Goal: Entertainment & Leisure: Consume media (video, audio)

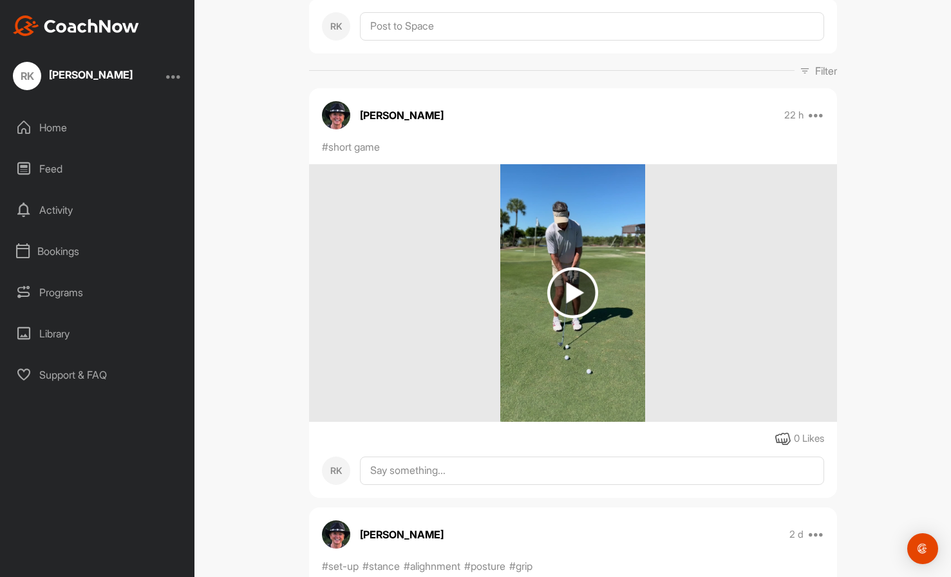
scroll to position [151, 0]
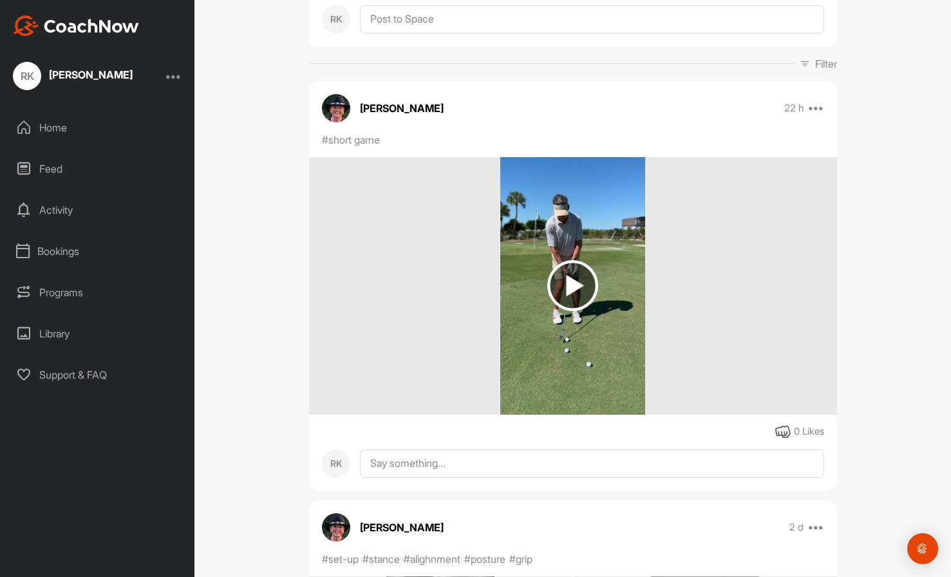
click at [567, 284] on img at bounding box center [572, 285] width 51 height 51
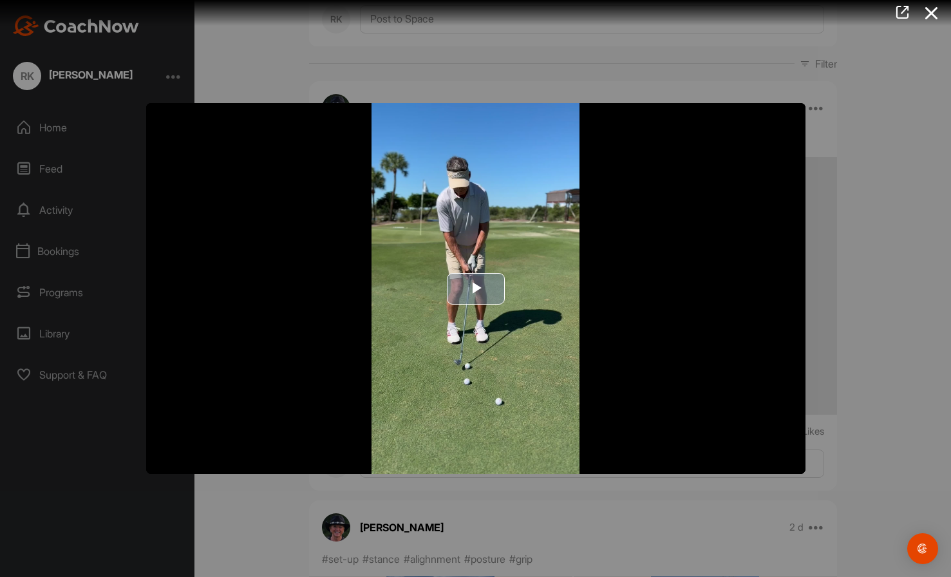
click at [476, 288] on span "Video Player" at bounding box center [476, 288] width 0 height 0
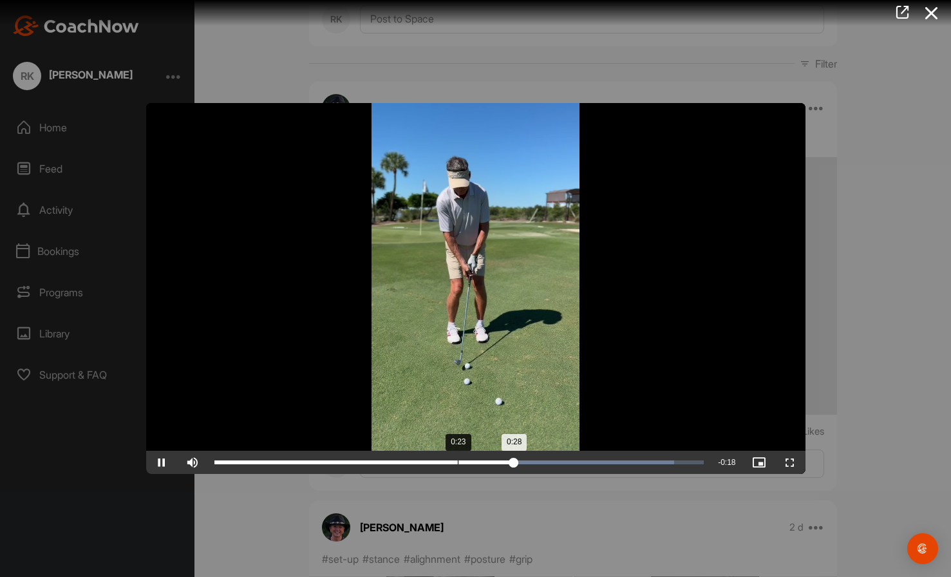
click at [457, 461] on div "Loaded : 93.96% 0:23 0:28" at bounding box center [459, 462] width 490 height 4
click at [418, 460] on div "Loaded : 93.96% 0:19 0:24" at bounding box center [459, 462] width 490 height 4
click at [416, 460] on div "Loaded : 93.96% 0:19 0:20" at bounding box center [459, 462] width 490 height 4
click at [164, 462] on span "Video Player" at bounding box center [161, 462] width 31 height 0
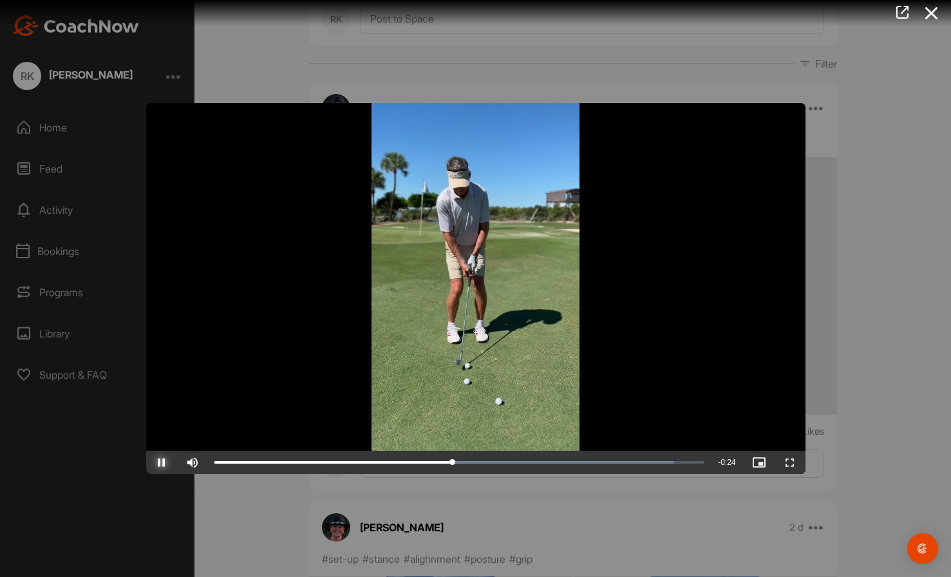
click at [164, 462] on span "Video Player" at bounding box center [161, 462] width 31 height 0
click at [415, 459] on div "Loaded : 93.96% 0:19 0:27" at bounding box center [459, 462] width 503 height 23
click at [419, 460] on div "Loaded : 93.96% 0:19 0:19" at bounding box center [459, 462] width 490 height 4
click at [587, 459] on div "Loaded : 100.00% 0:35 0:44" at bounding box center [459, 462] width 503 height 23
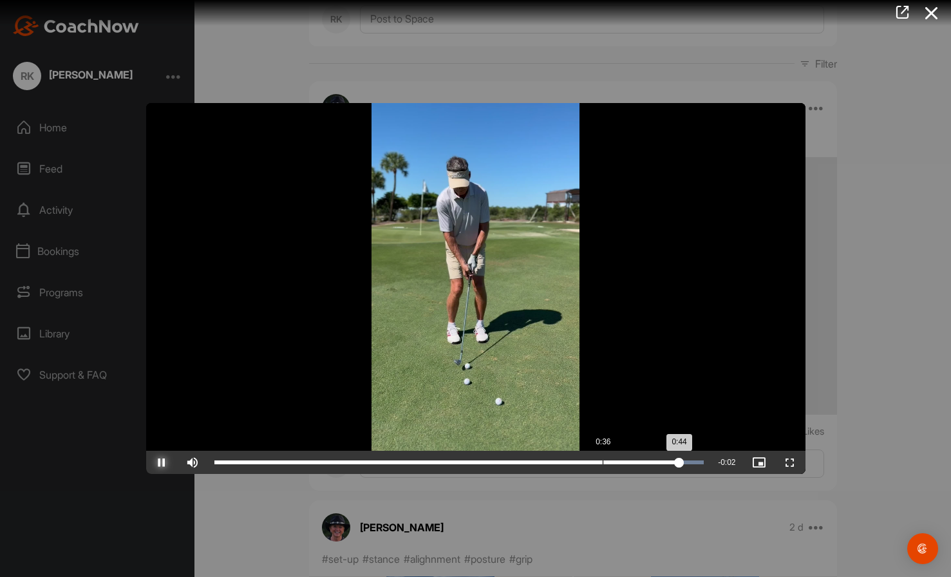
click at [602, 465] on div "Loaded : 100.00% 0:36 0:44" at bounding box center [459, 462] width 503 height 23
click at [160, 462] on span "Video Player" at bounding box center [161, 462] width 31 height 0
click at [162, 462] on span "Video Player" at bounding box center [161, 462] width 31 height 0
click at [239, 460] on div "0:02" at bounding box center [239, 462] width 1 height 4
click at [868, 413] on div at bounding box center [475, 288] width 951 height 577
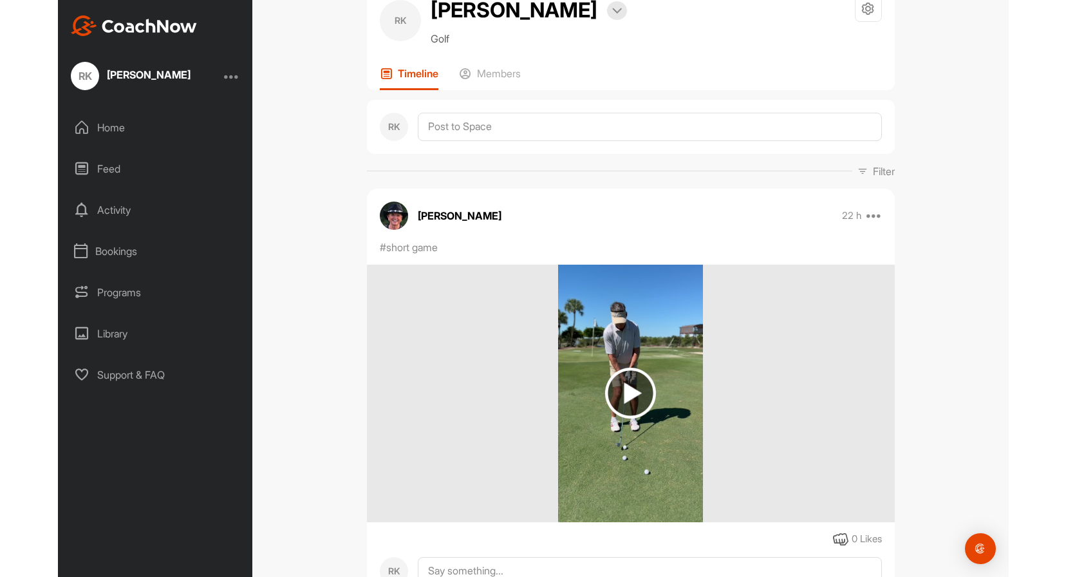
scroll to position [0, 0]
